Goal: Check status: Check status

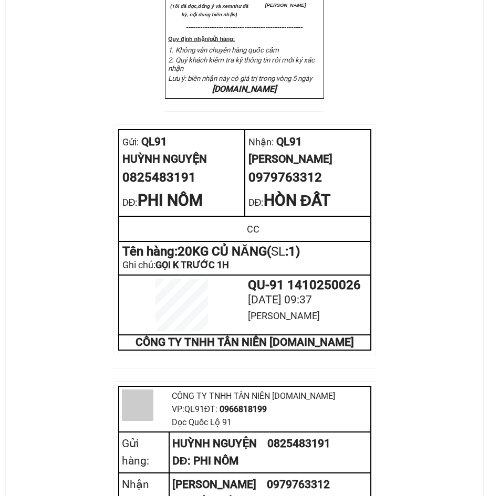
scroll to position [472, 0]
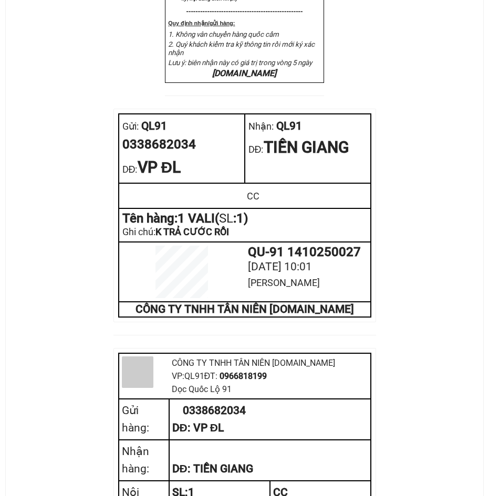
scroll to position [367, 0]
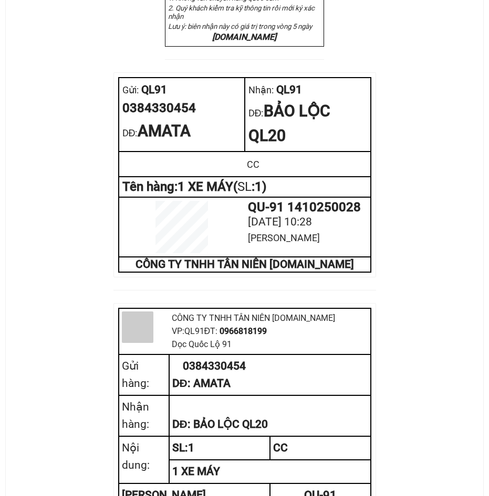
scroll to position [420, 0]
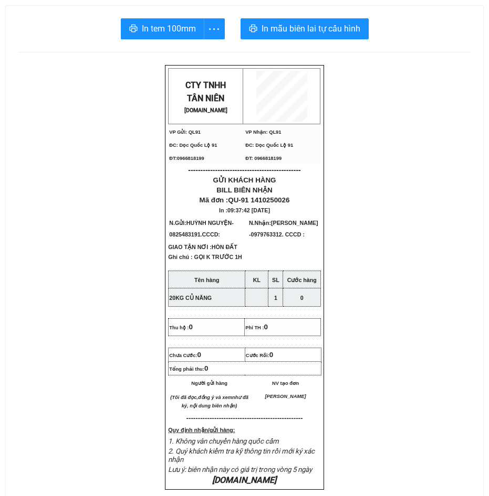
scroll to position [472, 0]
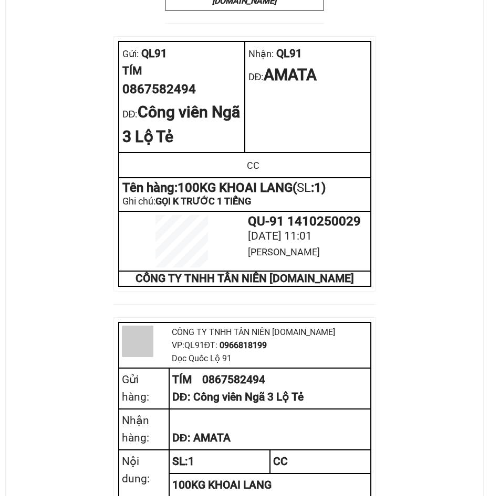
scroll to position [472, 0]
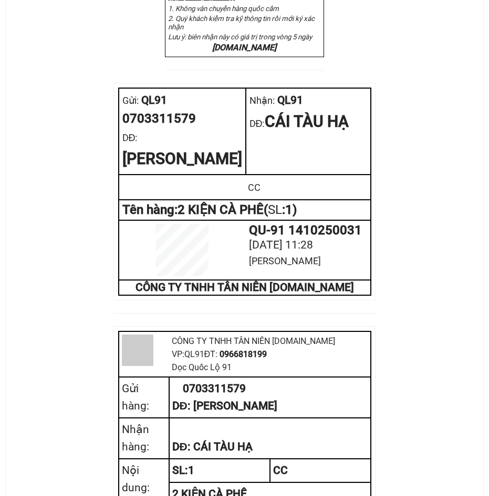
scroll to position [420, 0]
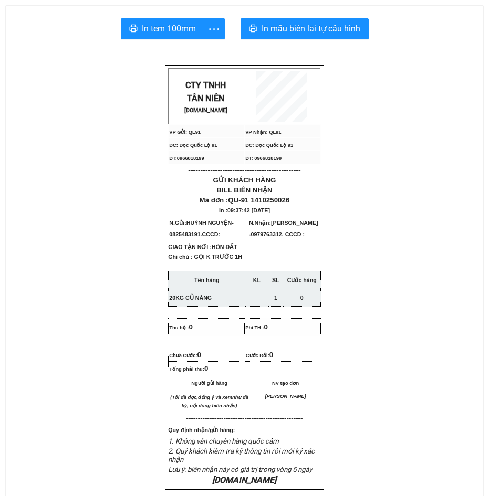
scroll to position [472, 0]
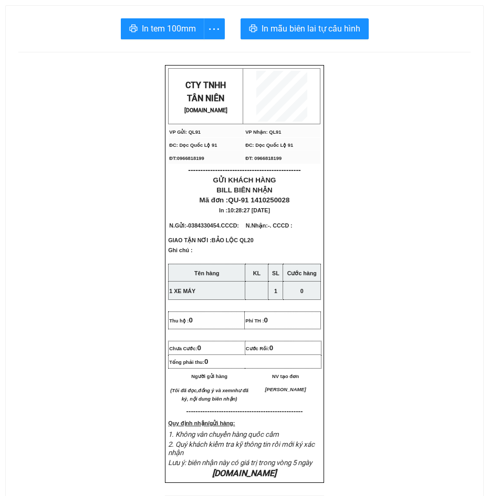
scroll to position [420, 0]
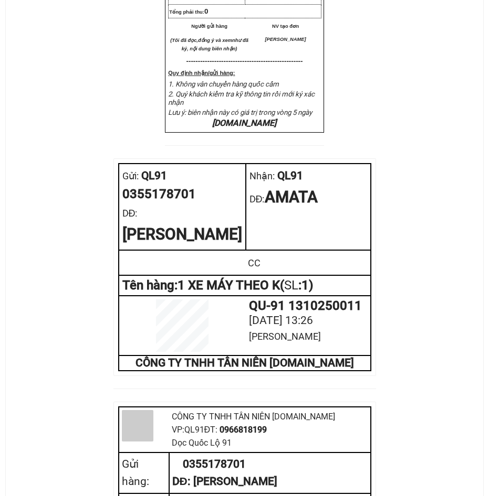
scroll to position [420, 0]
